Goal: Check status: Check status

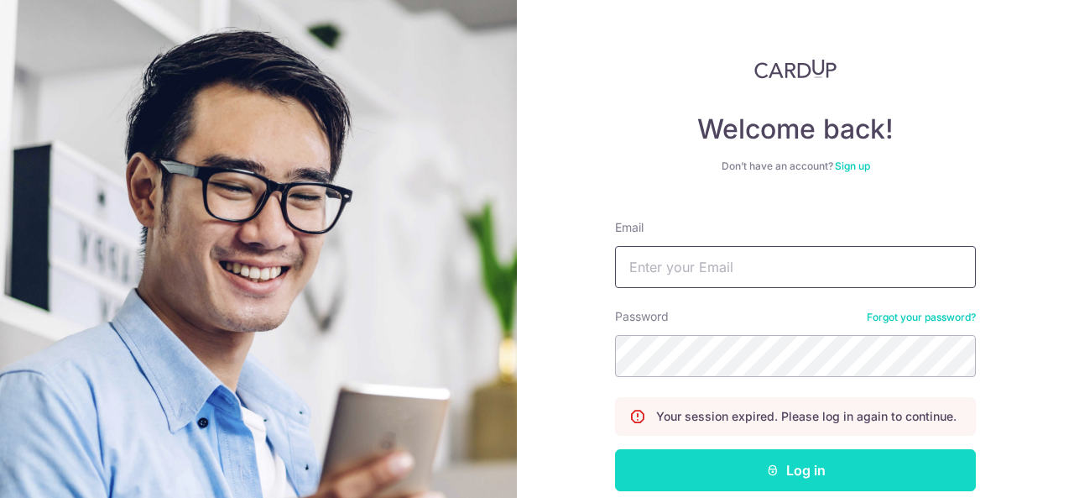
type input "[EMAIL_ADDRESS][DOMAIN_NAME]"
click at [766, 483] on button "Log in" at bounding box center [795, 470] width 361 height 42
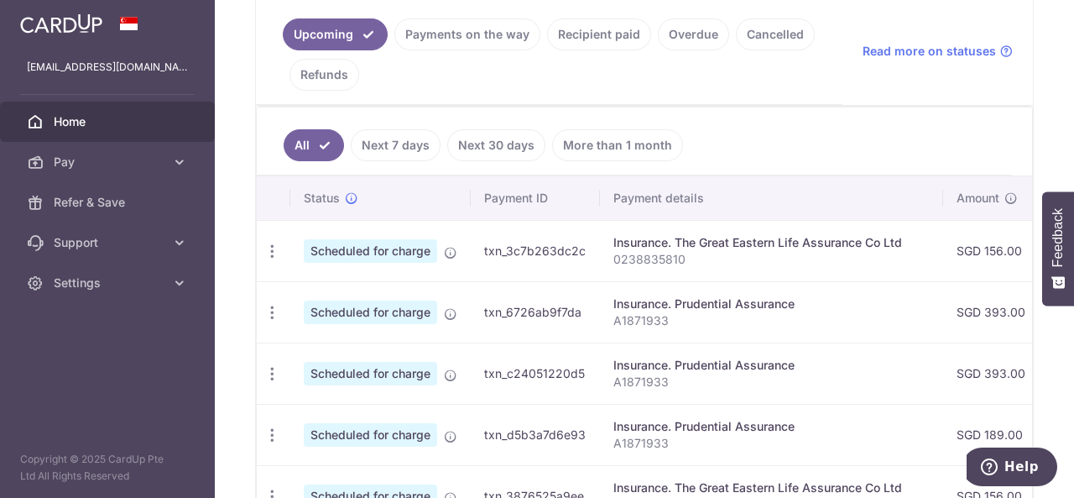
scroll to position [381, 0]
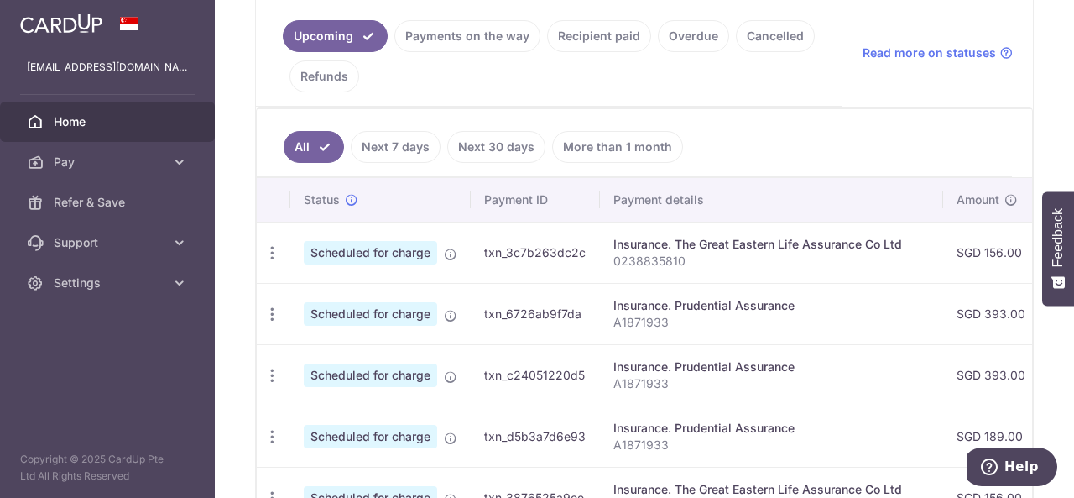
click at [478, 33] on link "Payments on the way" at bounding box center [467, 36] width 146 height 32
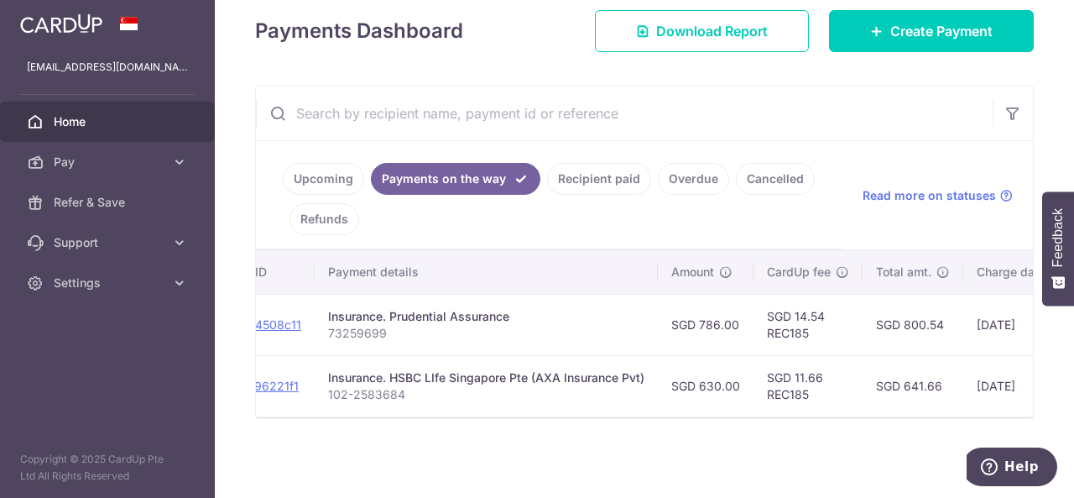
scroll to position [0, 259]
click at [323, 168] on link "Upcoming" at bounding box center [323, 179] width 81 height 32
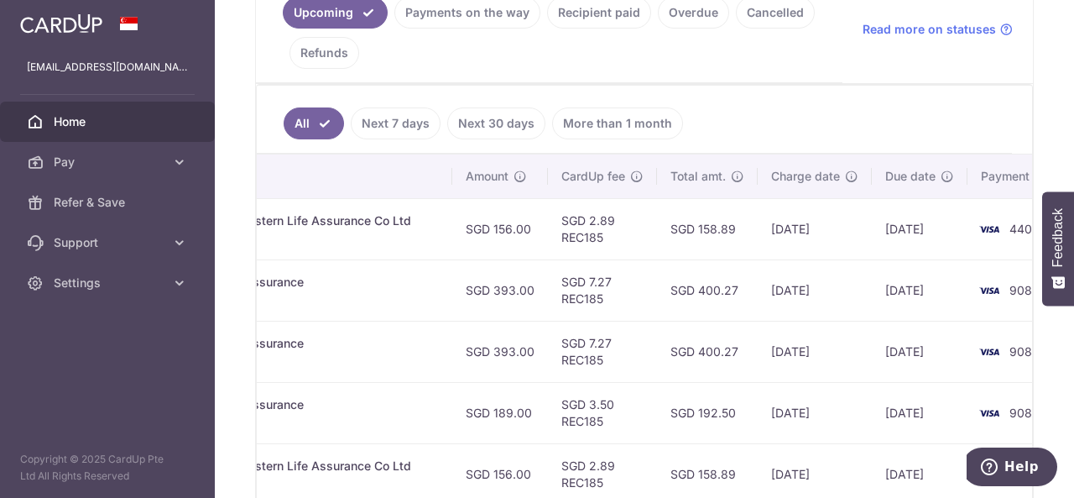
scroll to position [0, 491]
click at [584, 14] on link "Recipient paid" at bounding box center [599, 13] width 104 height 32
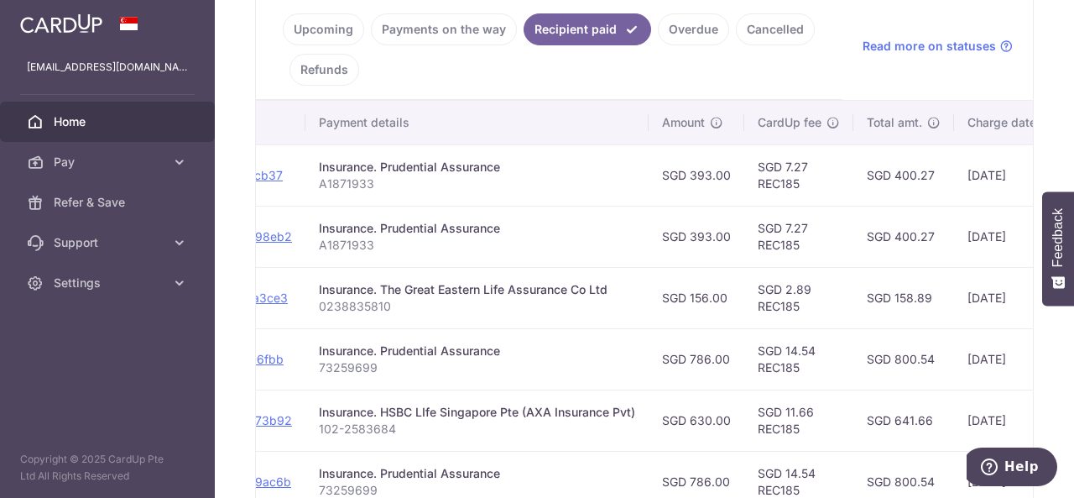
scroll to position [0, 305]
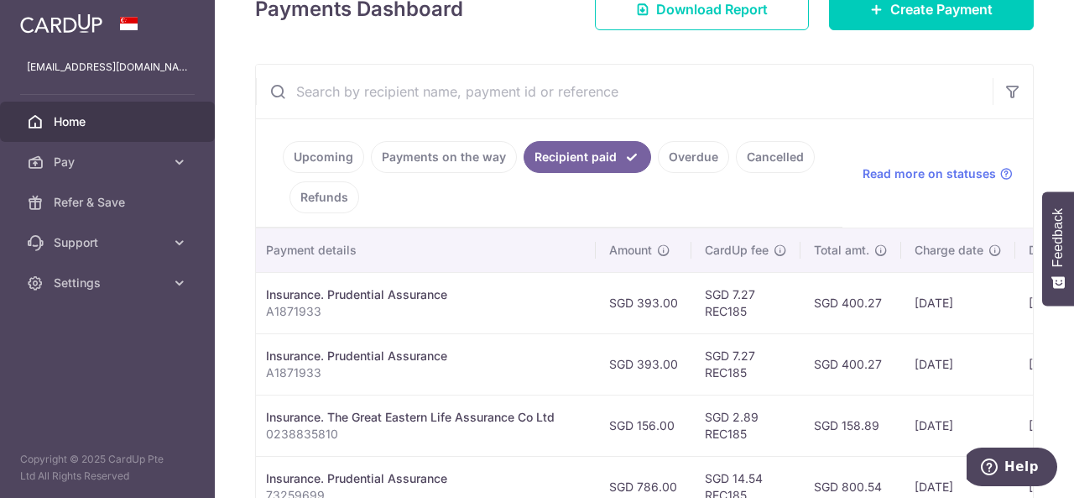
click at [312, 155] on link "Upcoming" at bounding box center [323, 157] width 81 height 32
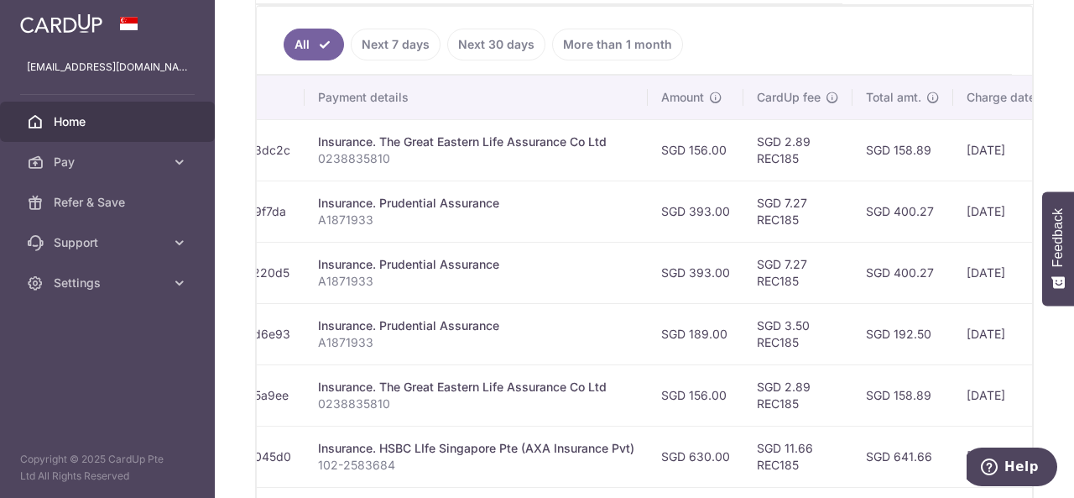
scroll to position [0, 290]
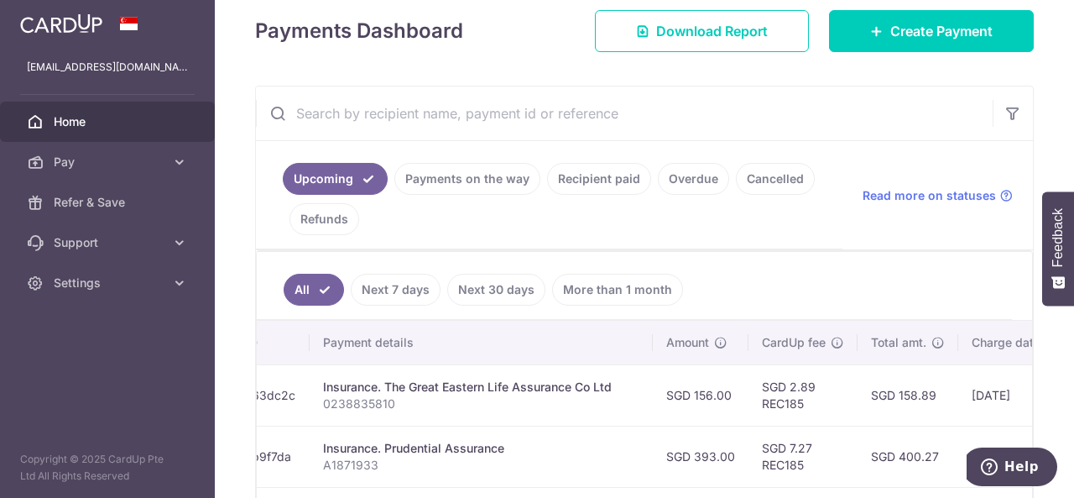
click at [577, 182] on link "Recipient paid" at bounding box center [599, 179] width 104 height 32
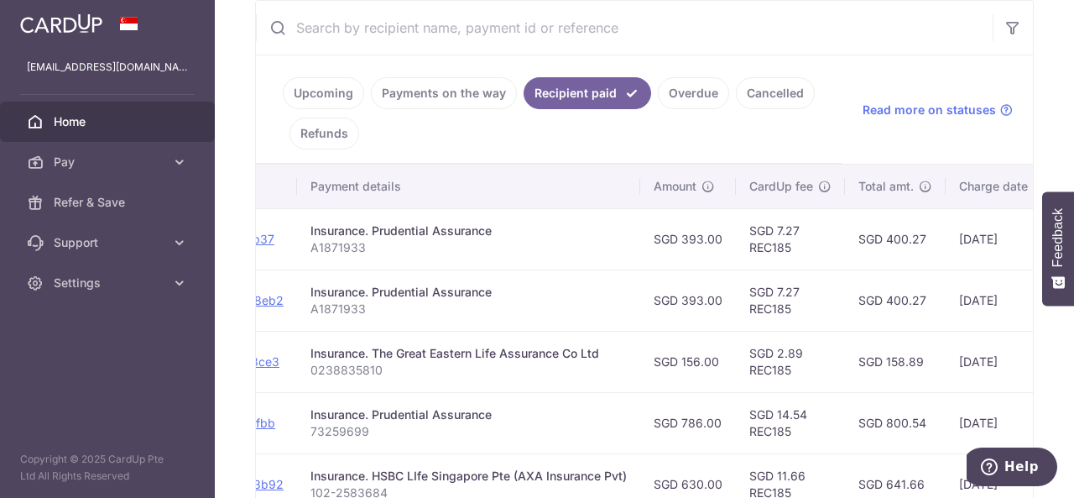
scroll to position [0, 282]
